Goal: Information Seeking & Learning: Learn about a topic

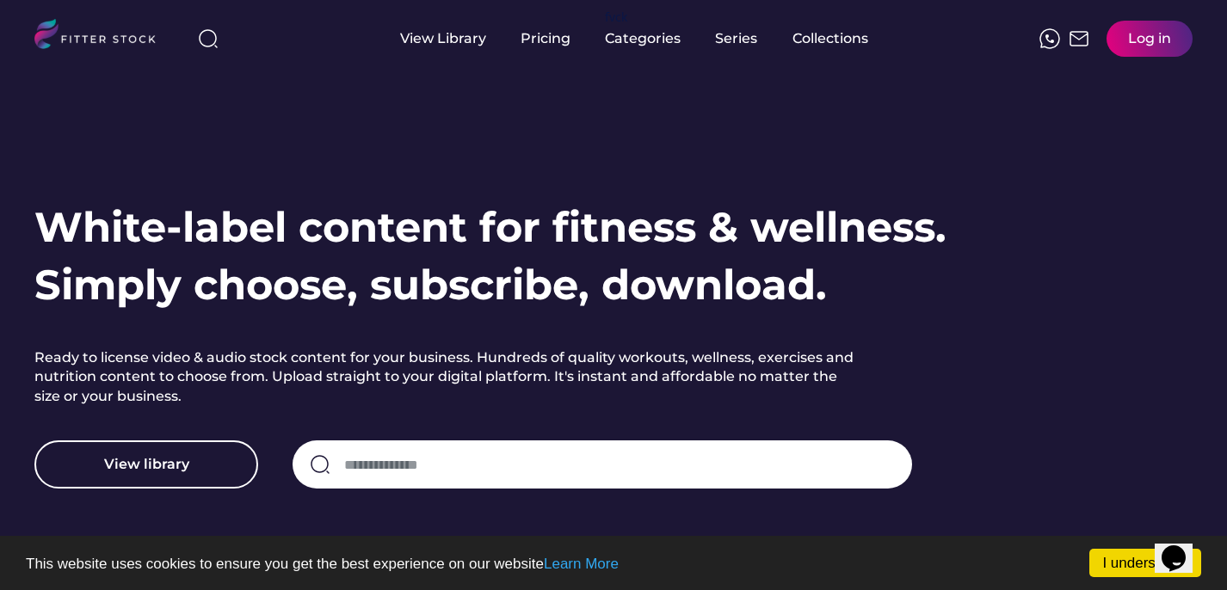
scroll to position [54, 0]
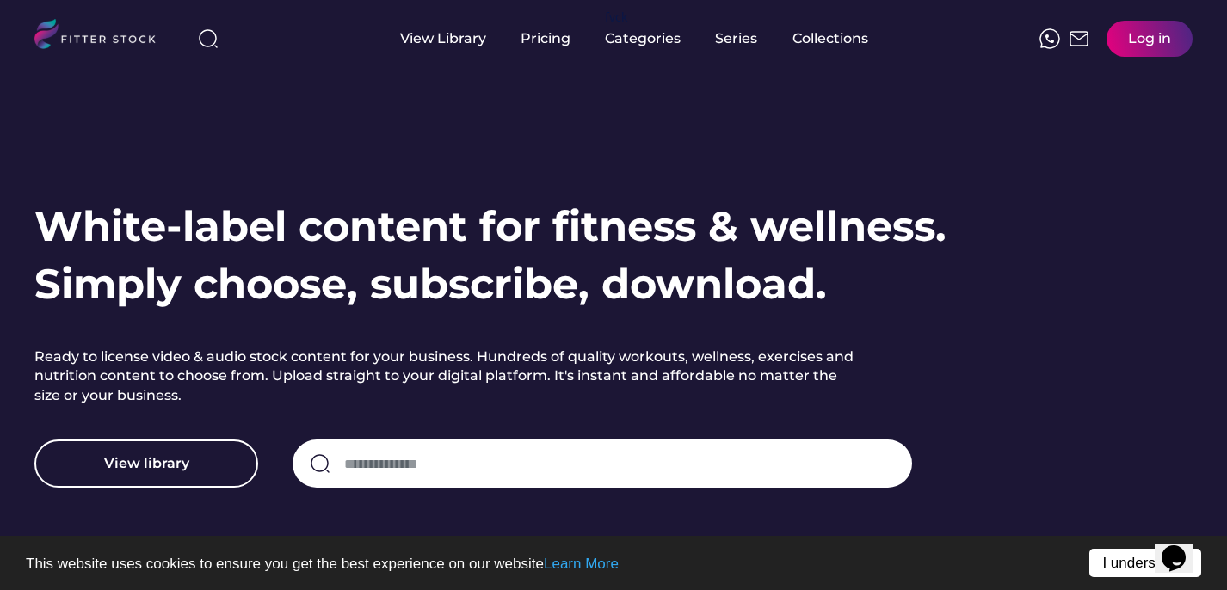
click at [1115, 568] on link "I understand!" at bounding box center [1145, 563] width 112 height 28
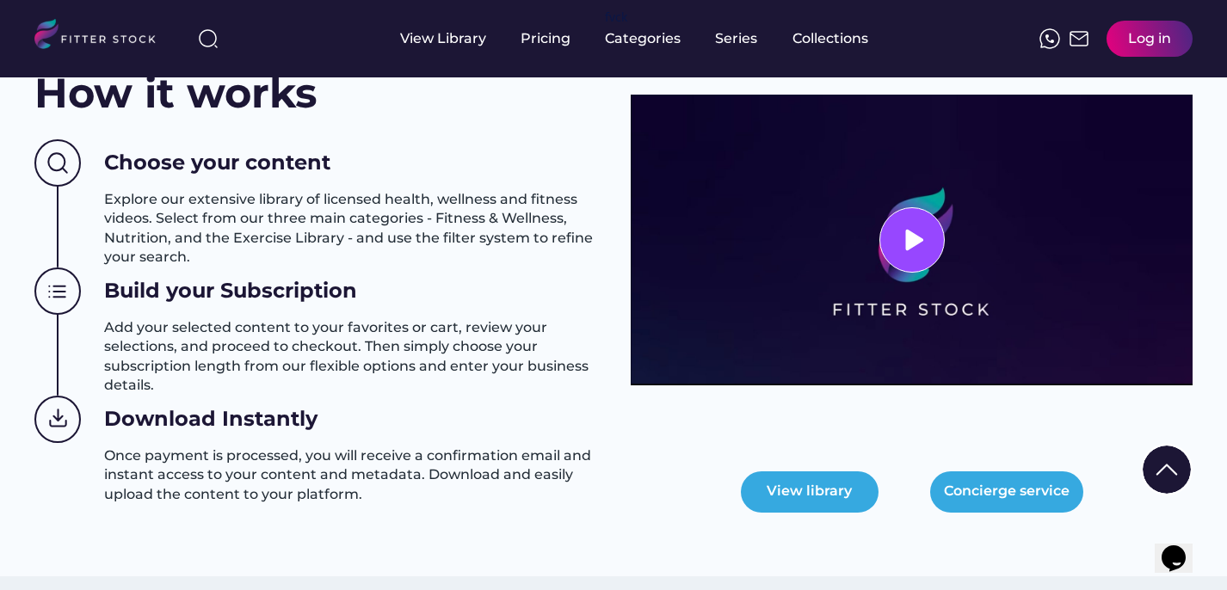
scroll to position [728, 0]
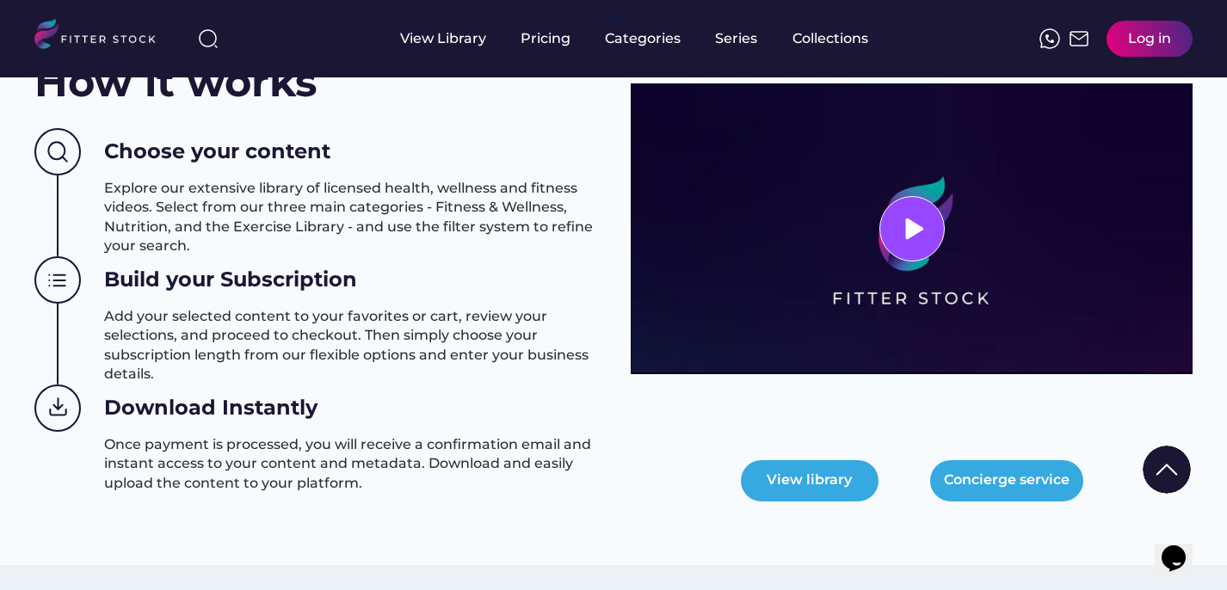
click at [366, 201] on h3 "Explore our extensive library of licensed health, wellness and fitness videos. …" at bounding box center [350, 217] width 492 height 77
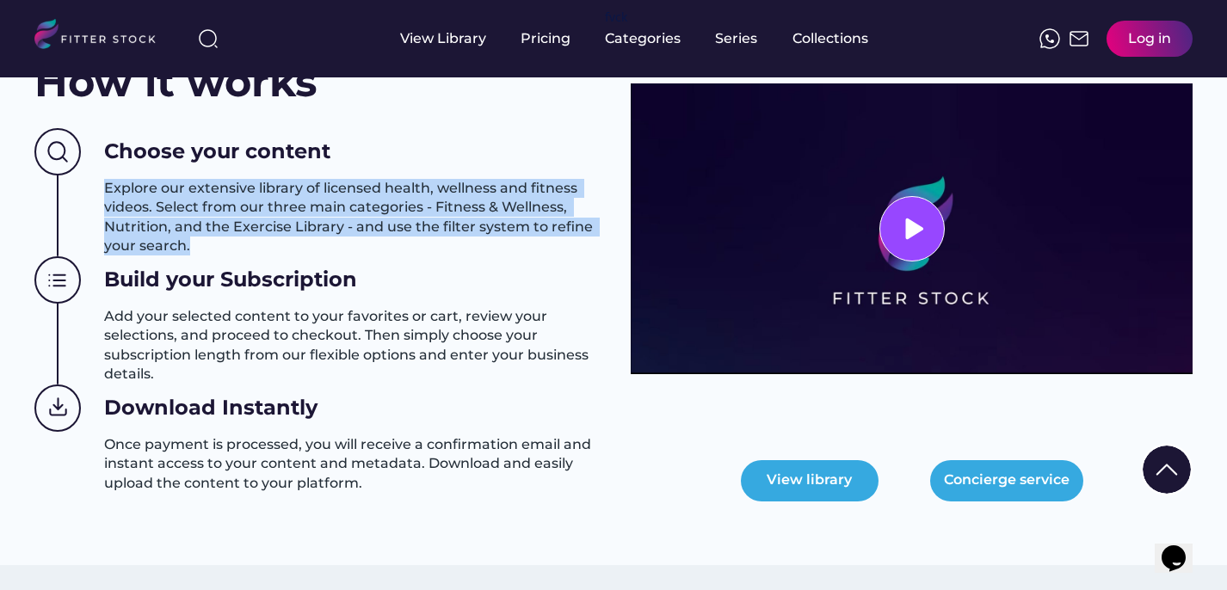
click at [366, 201] on h3 "Explore our extensive library of licensed health, wellness and fitness videos. …" at bounding box center [350, 217] width 492 height 77
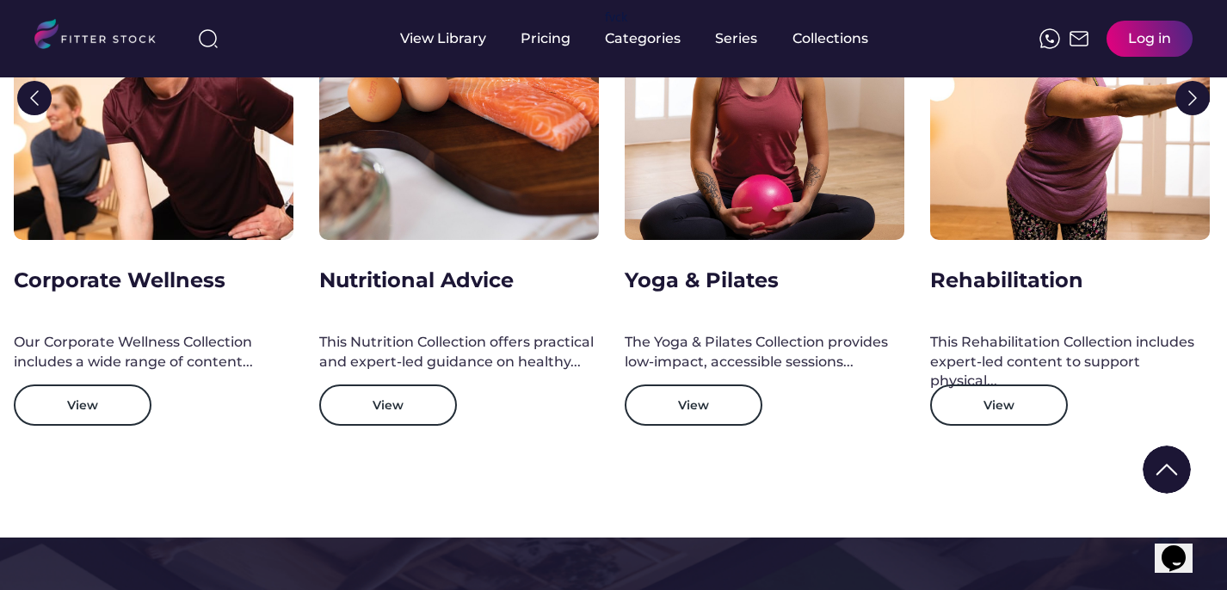
scroll to position [2808, 0]
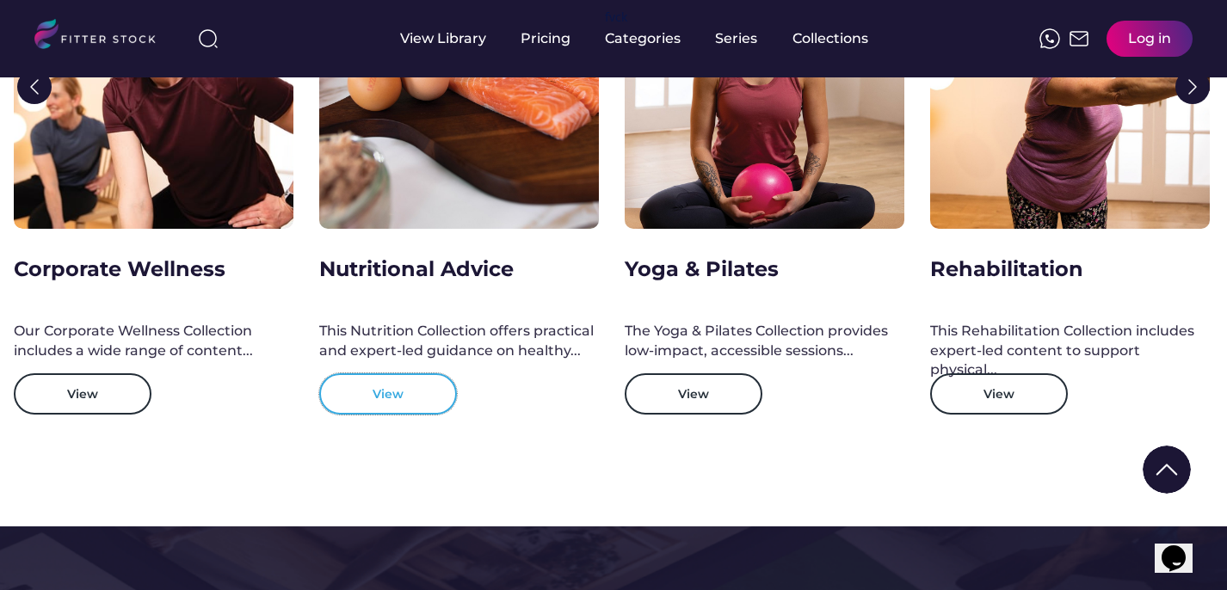
click at [408, 390] on button "View" at bounding box center [388, 393] width 138 height 41
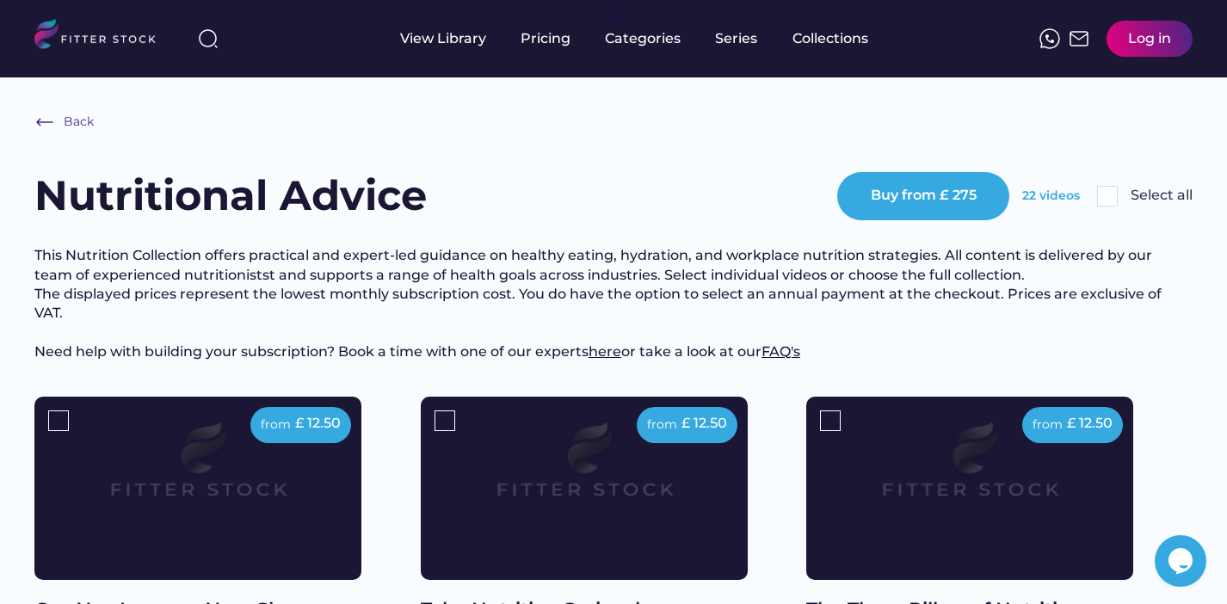
click at [87, 29] on img at bounding box center [102, 36] width 136 height 35
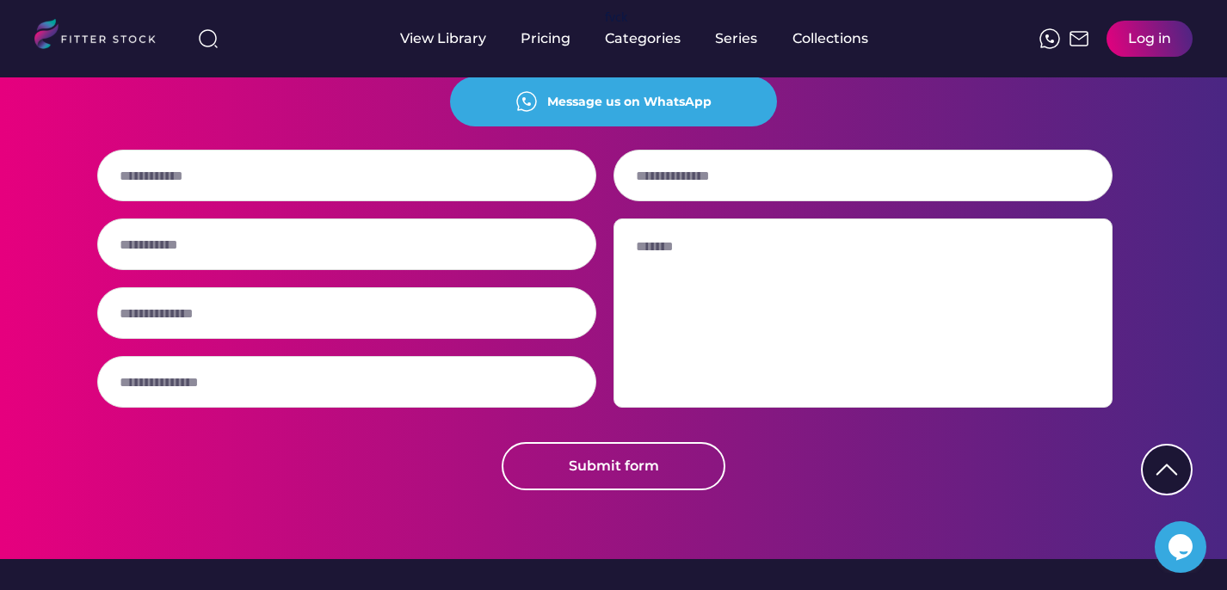
scroll to position [4597, 0]
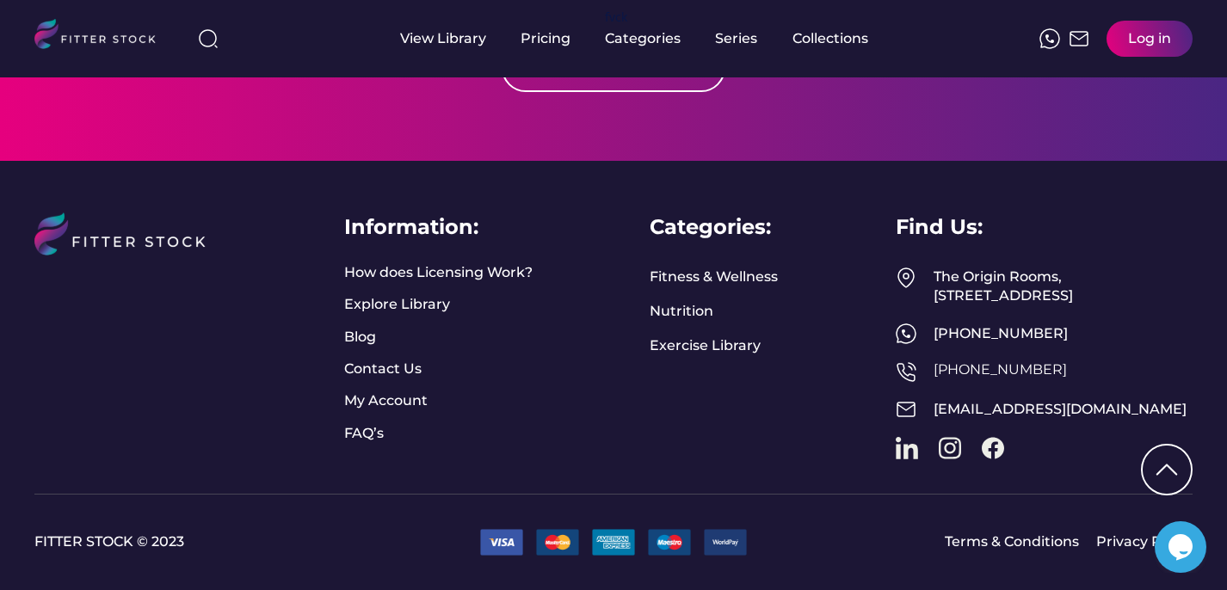
click at [946, 440] on link at bounding box center [950, 448] width 22 height 22
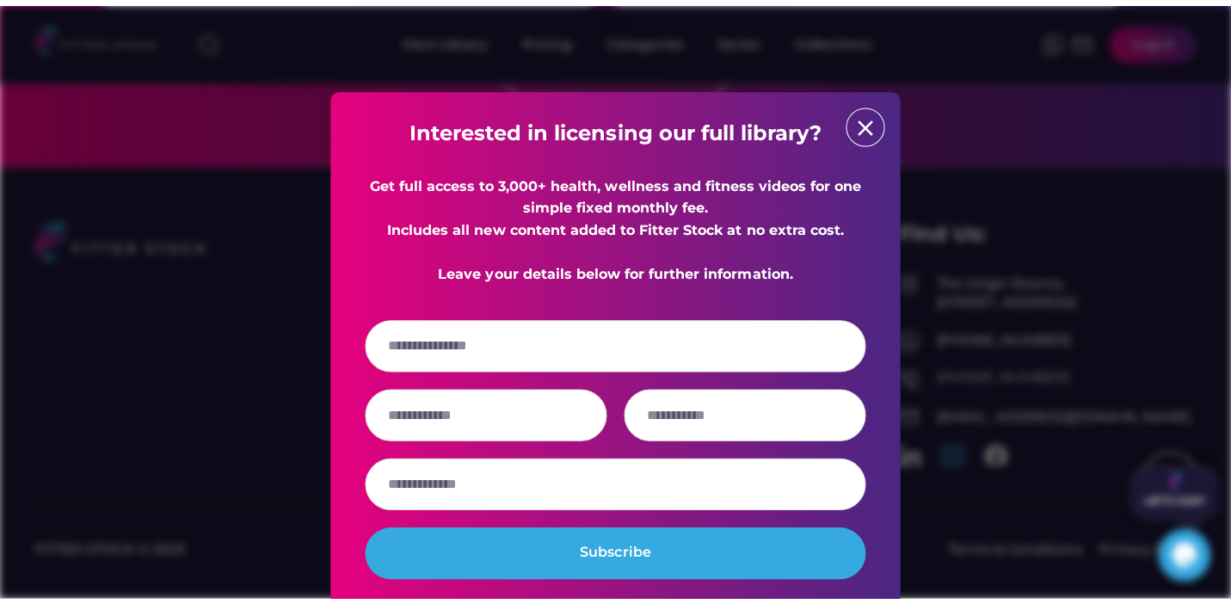
scroll to position [4585, 0]
